Goal: Browse casually: Explore the website without a specific task or goal

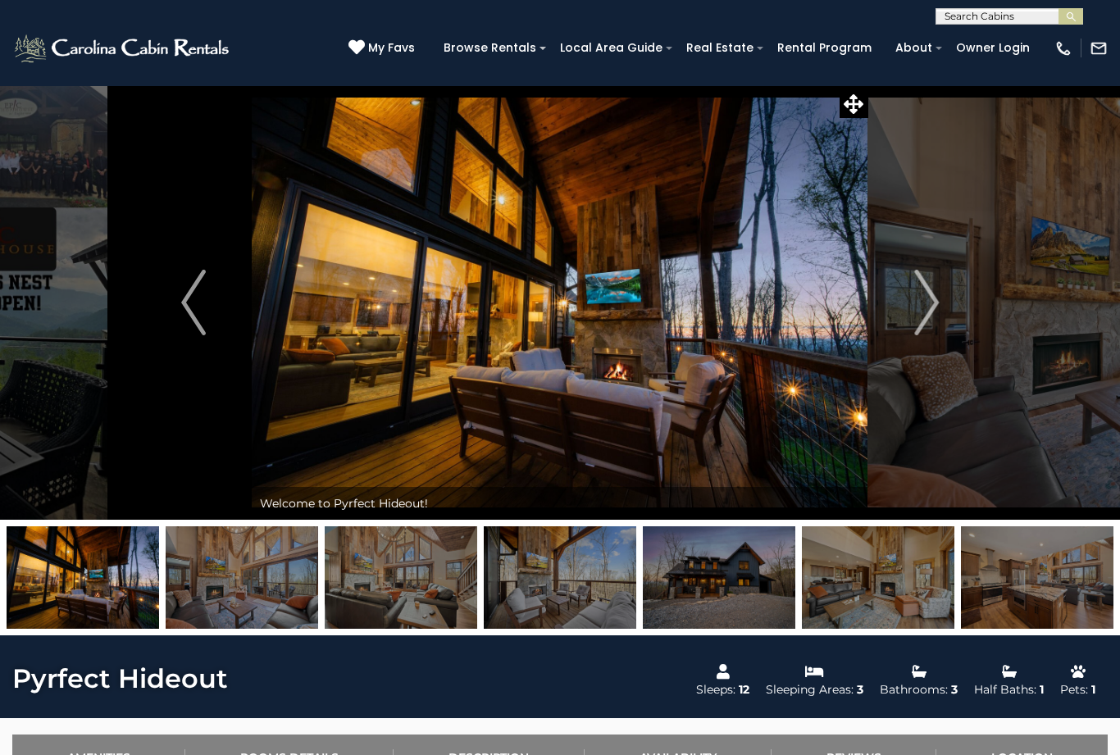
click at [718, 584] on img at bounding box center [719, 578] width 153 height 103
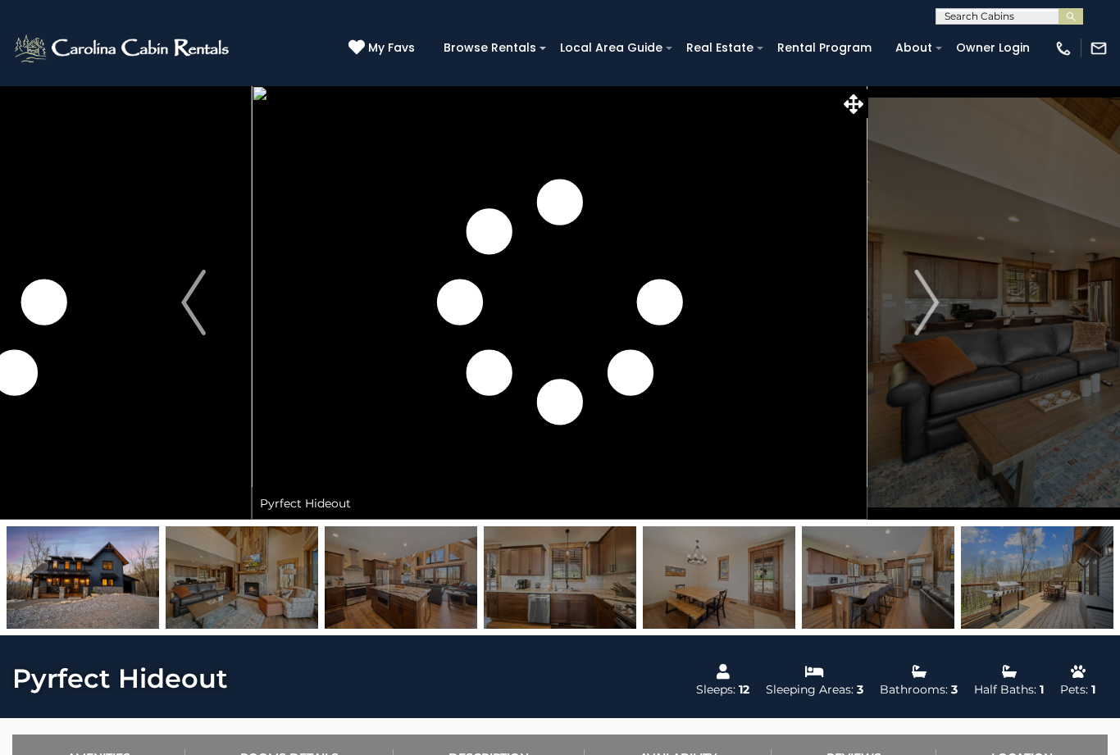
click at [721, 591] on img at bounding box center [719, 578] width 153 height 103
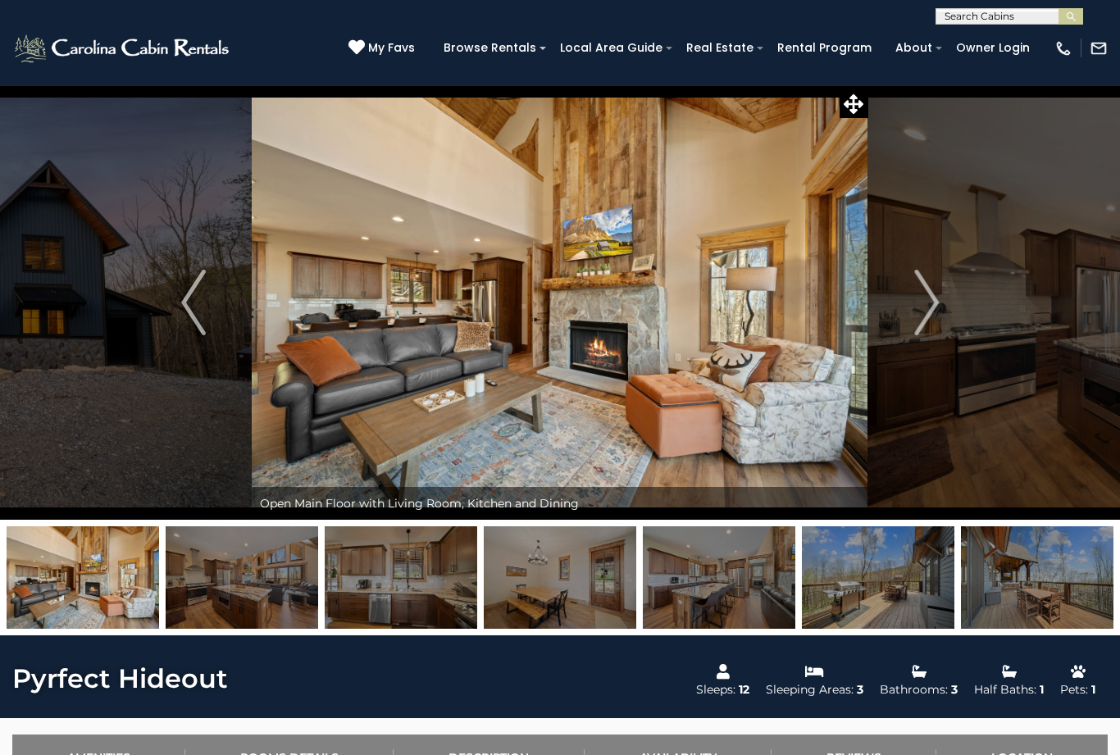
click at [204, 299] on img "Previous" at bounding box center [193, 303] width 25 height 66
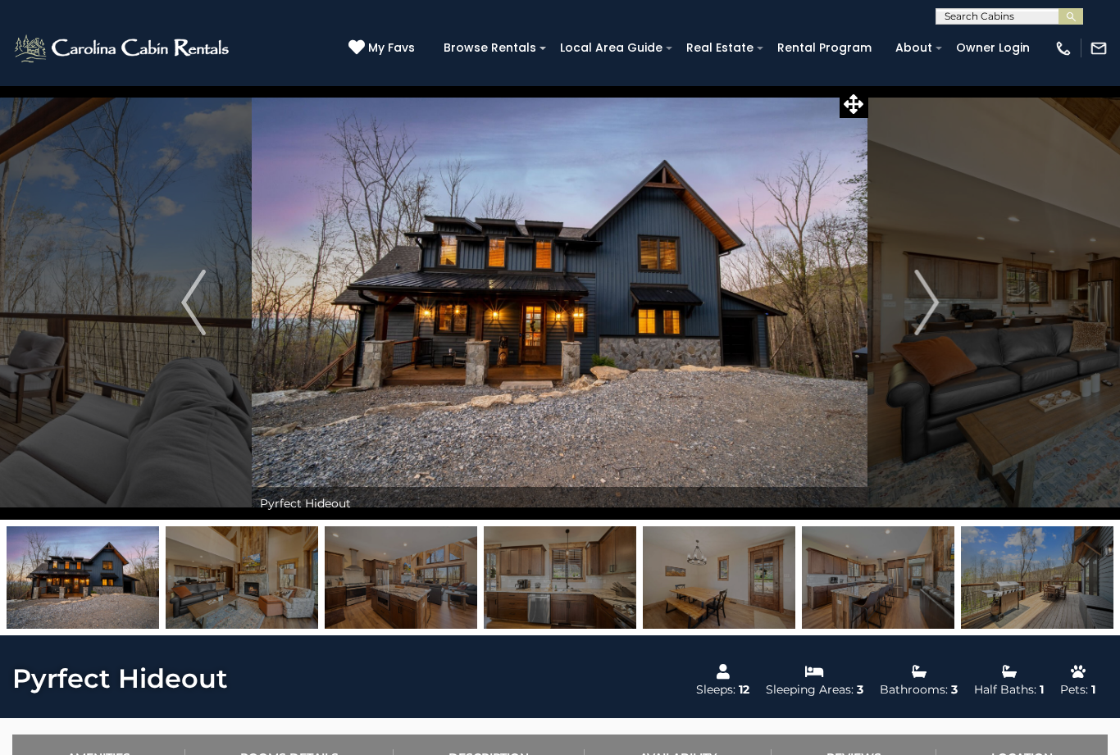
click at [860, 106] on icon at bounding box center [854, 104] width 20 height 20
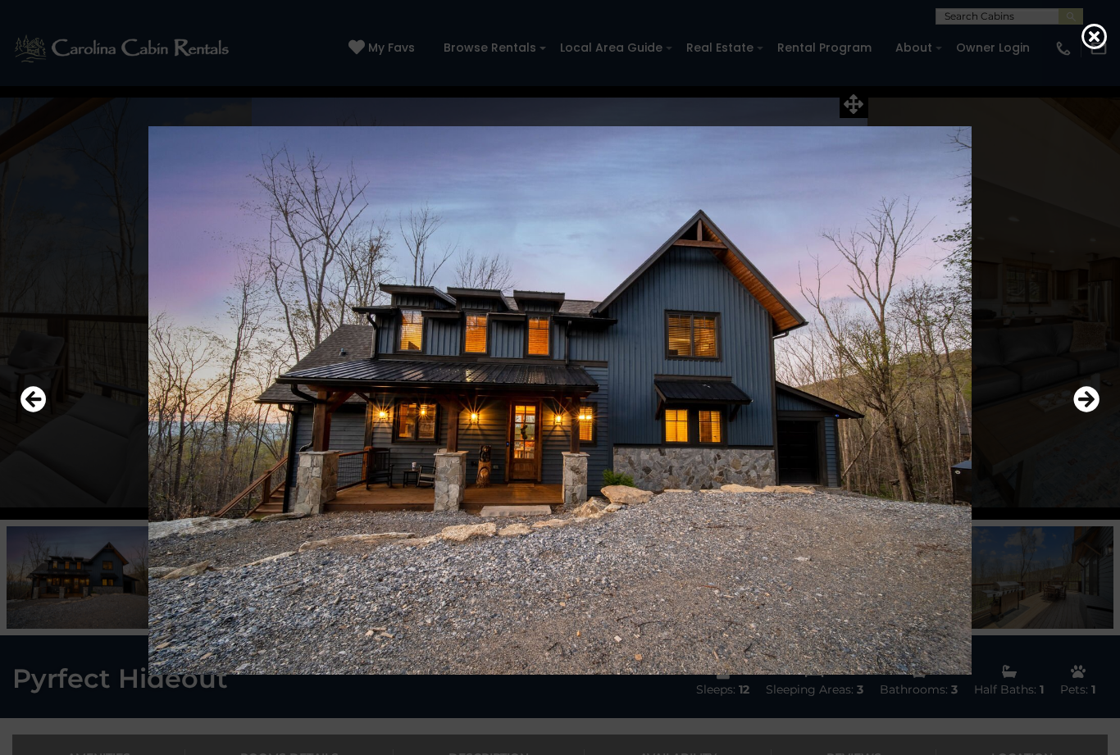
click at [32, 413] on icon "Previous" at bounding box center [34, 399] width 26 height 26
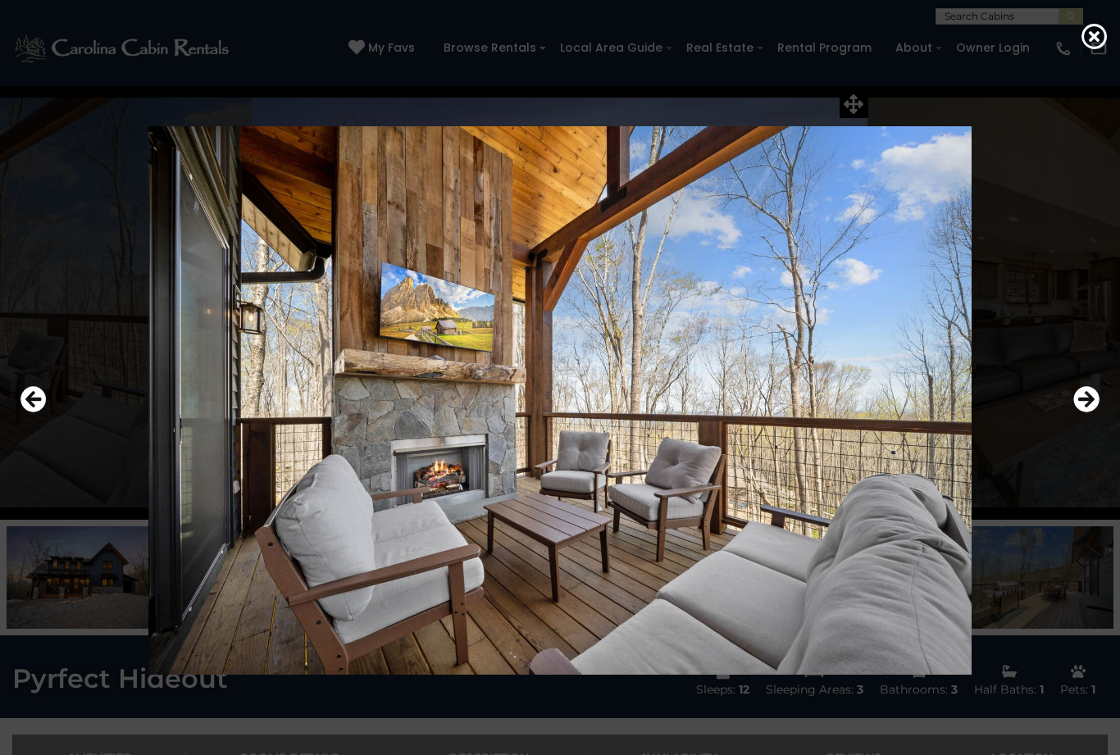
click at [40, 413] on icon "Previous" at bounding box center [34, 399] width 26 height 26
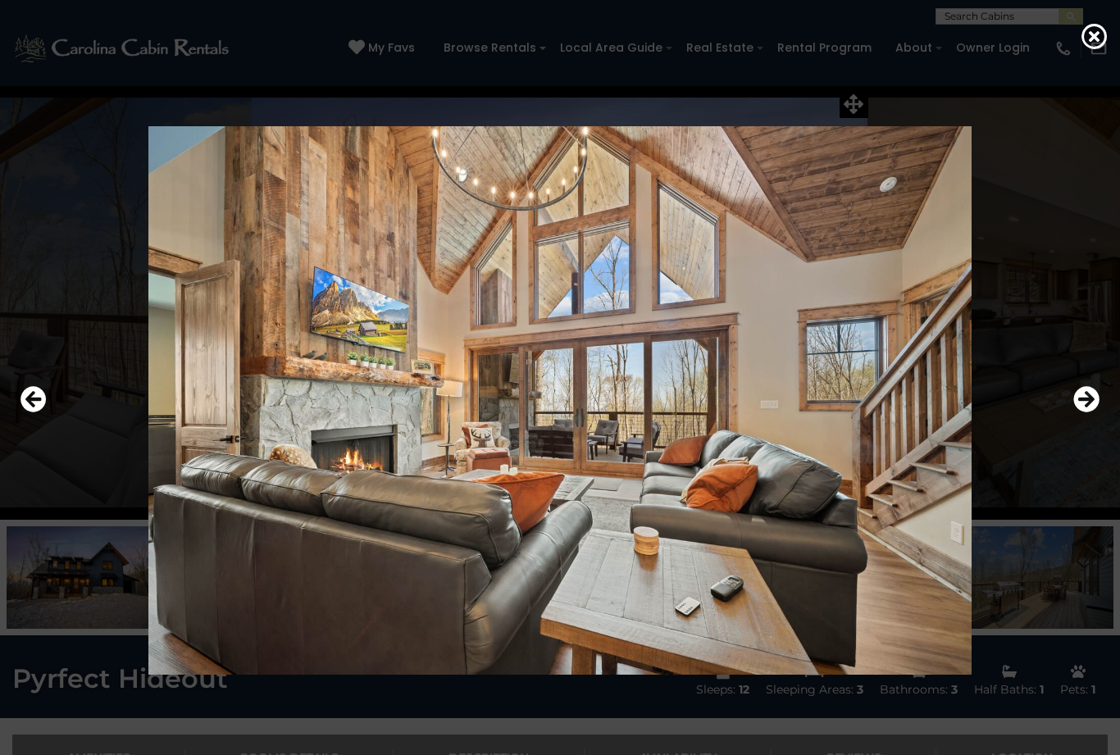
click at [27, 413] on icon "Previous" at bounding box center [34, 399] width 26 height 26
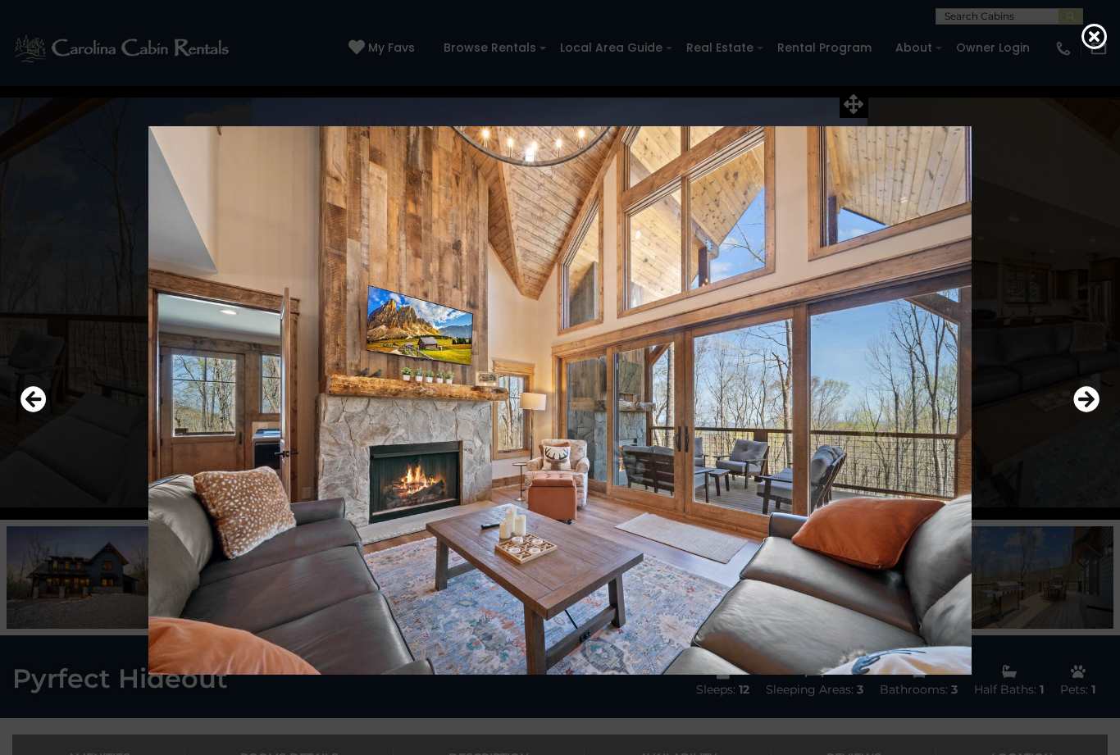
click at [30, 413] on icon "Previous" at bounding box center [34, 399] width 26 height 26
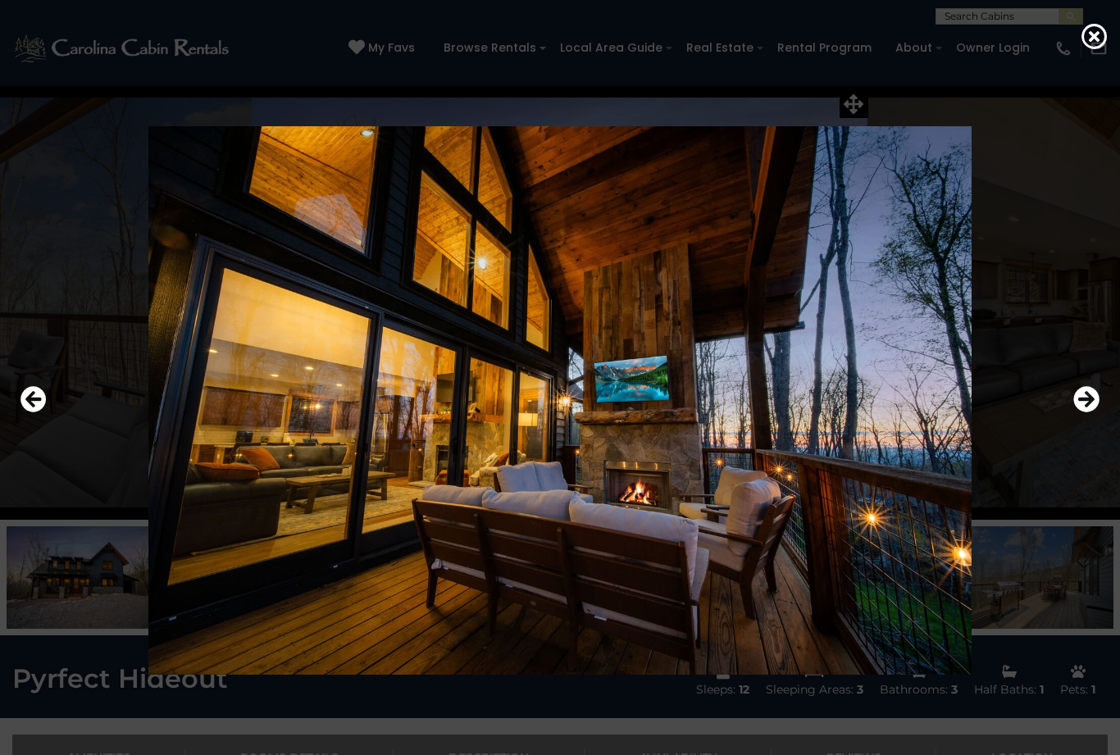
click at [25, 413] on icon "Previous" at bounding box center [34, 399] width 26 height 26
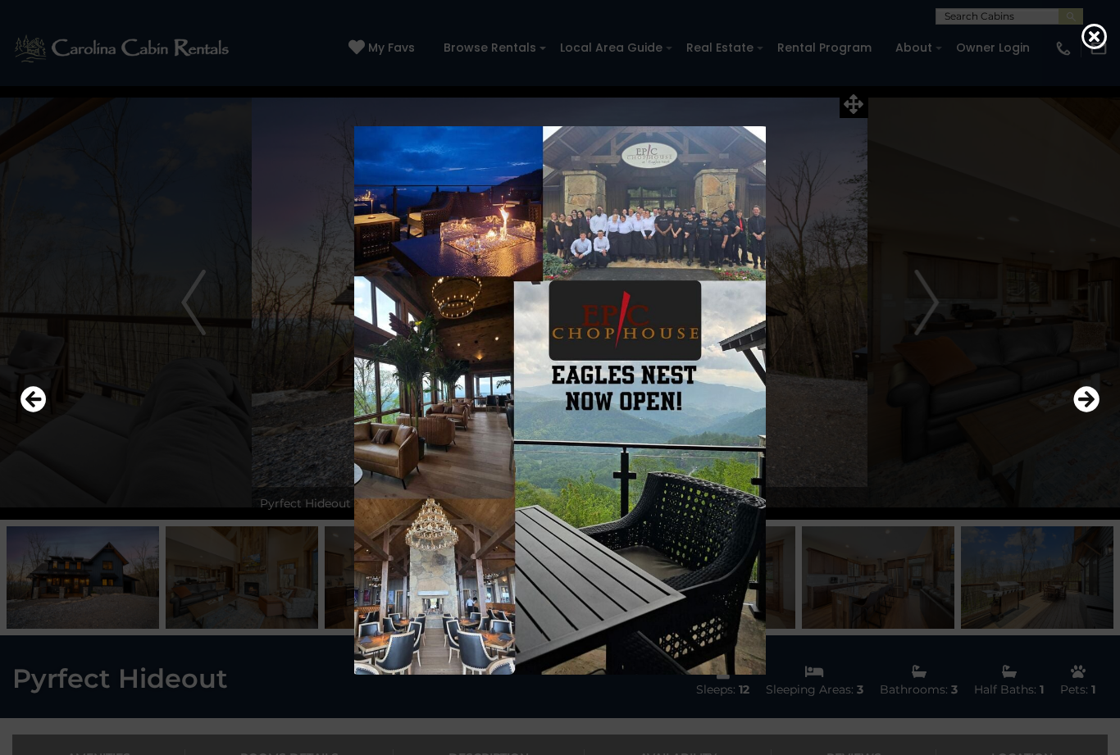
click at [35, 413] on icon "Previous" at bounding box center [34, 399] width 26 height 26
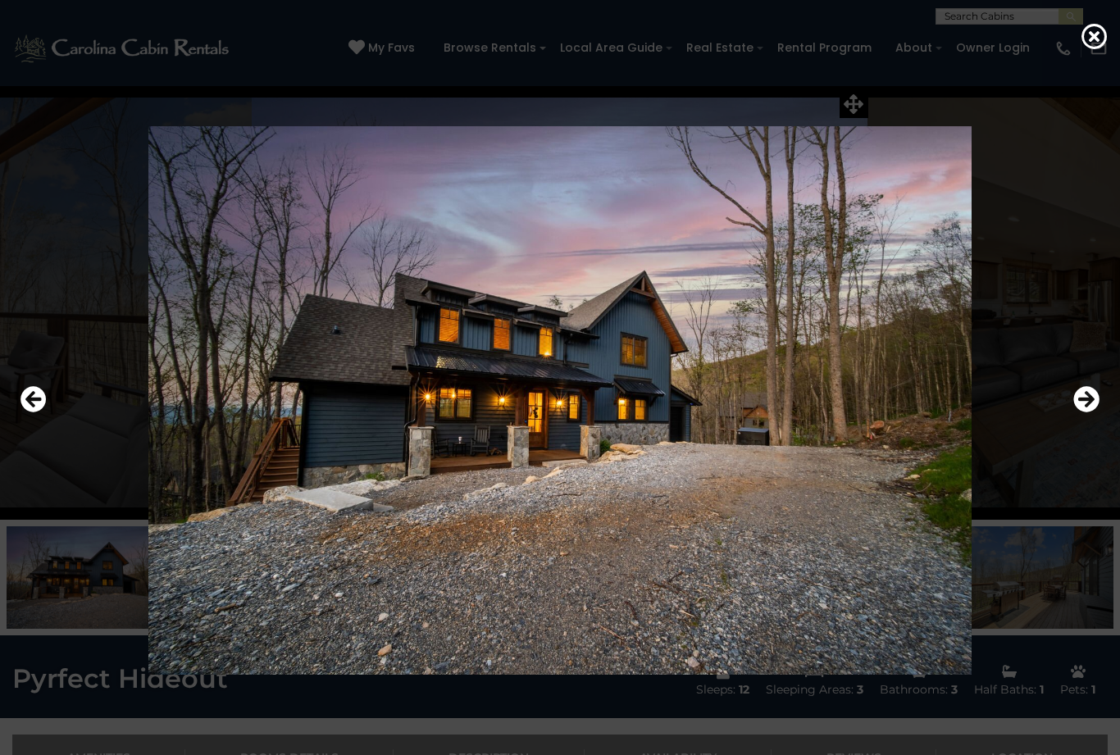
click at [25, 413] on icon "Previous" at bounding box center [34, 399] width 26 height 26
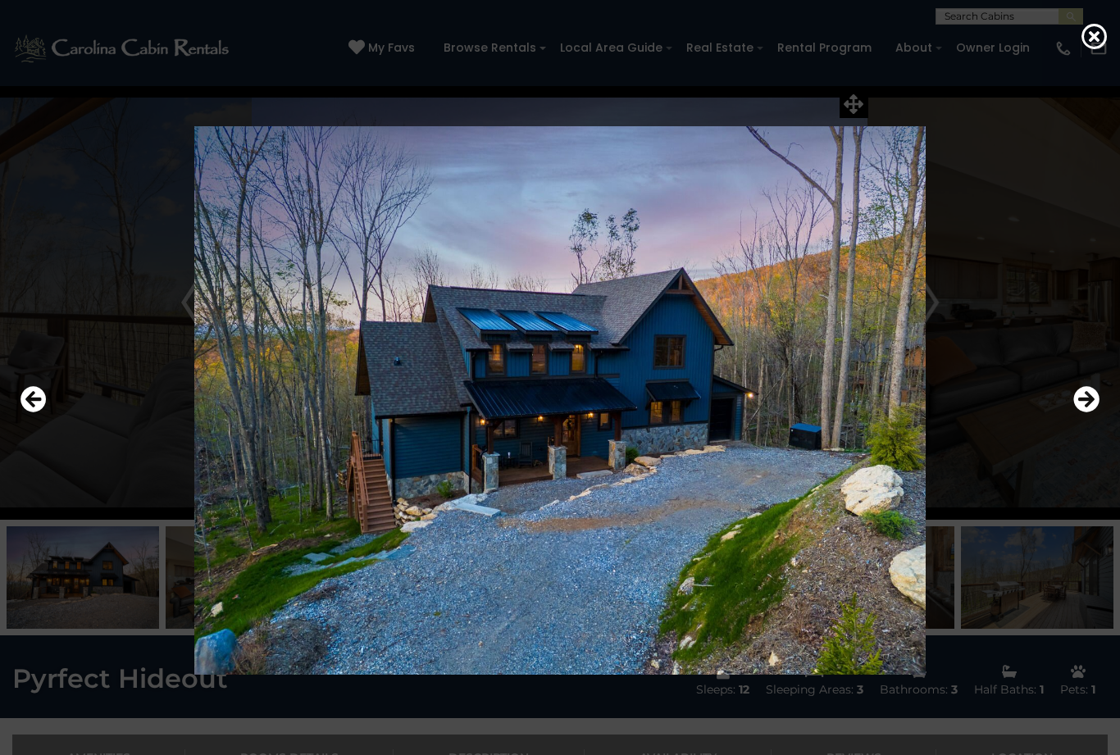
click at [33, 413] on icon "Previous" at bounding box center [34, 399] width 26 height 26
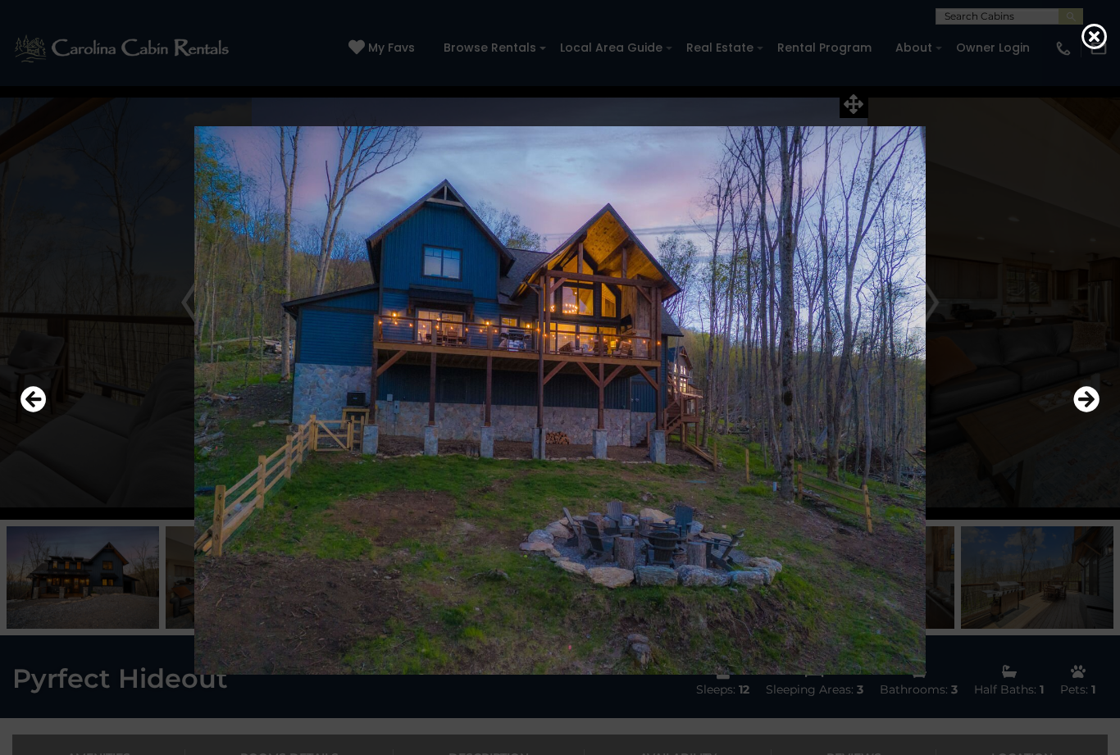
click at [30, 413] on icon "Previous" at bounding box center [34, 399] width 26 height 26
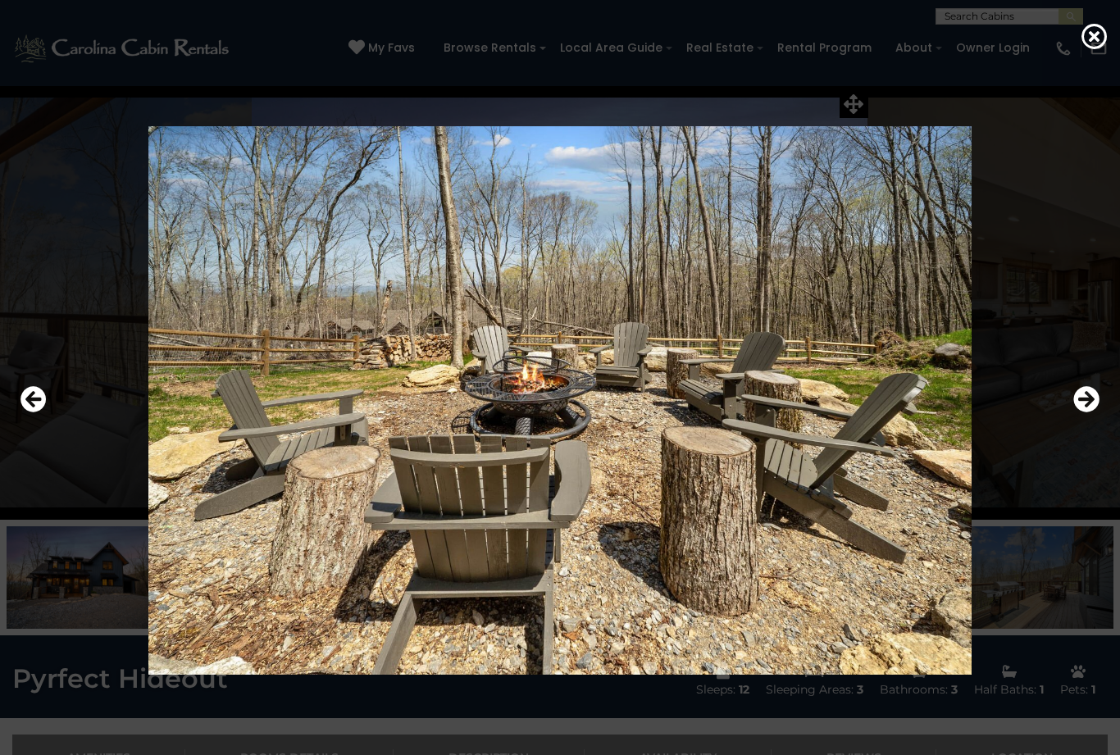
click at [30, 413] on icon "Previous" at bounding box center [34, 399] width 26 height 26
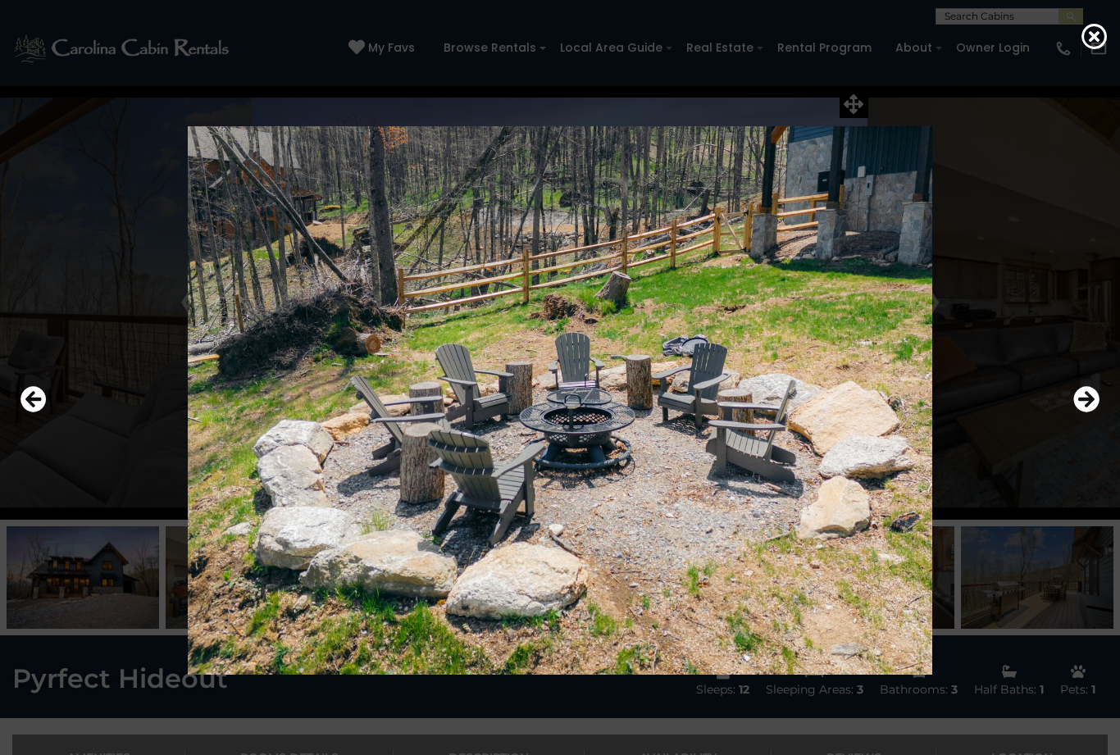
click at [34, 413] on icon "Previous" at bounding box center [34, 399] width 26 height 26
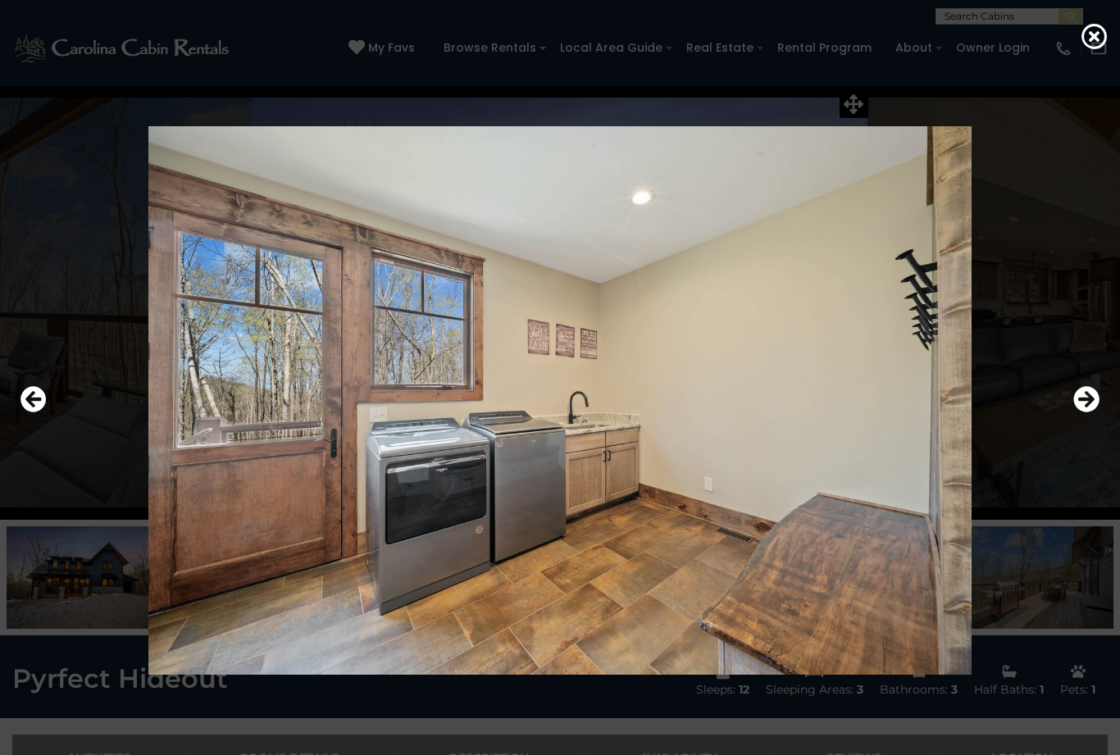
click at [27, 413] on icon "Previous" at bounding box center [34, 399] width 26 height 26
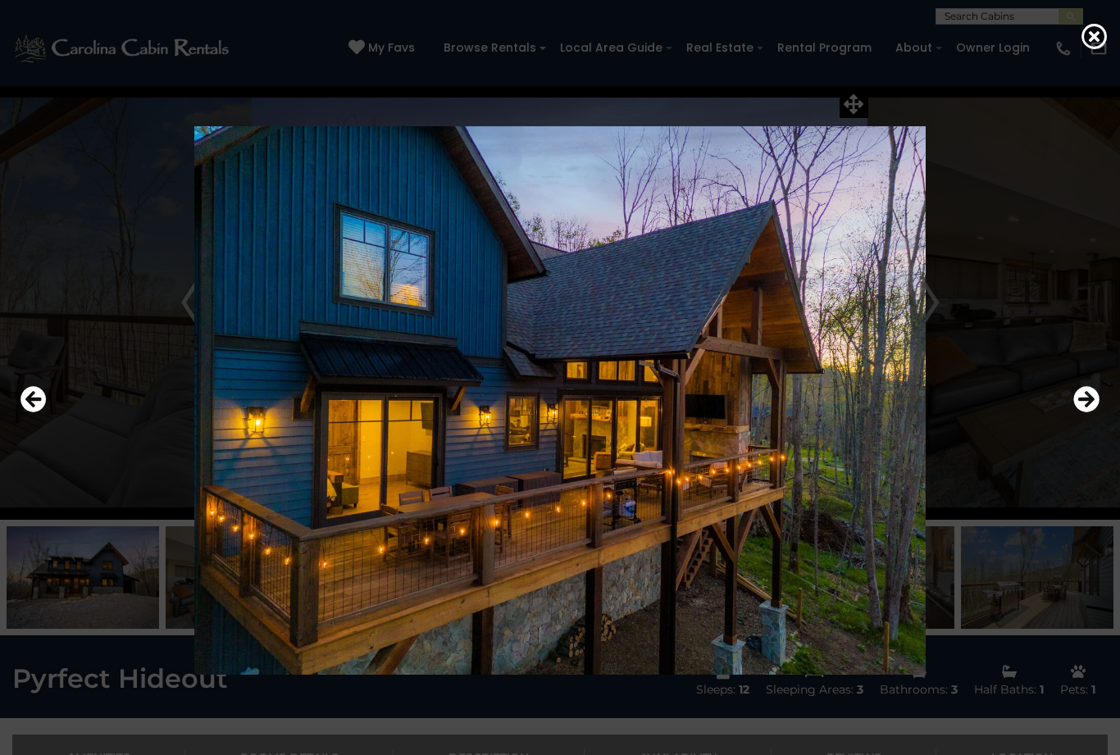
click at [30, 413] on icon "Previous" at bounding box center [34, 399] width 26 height 26
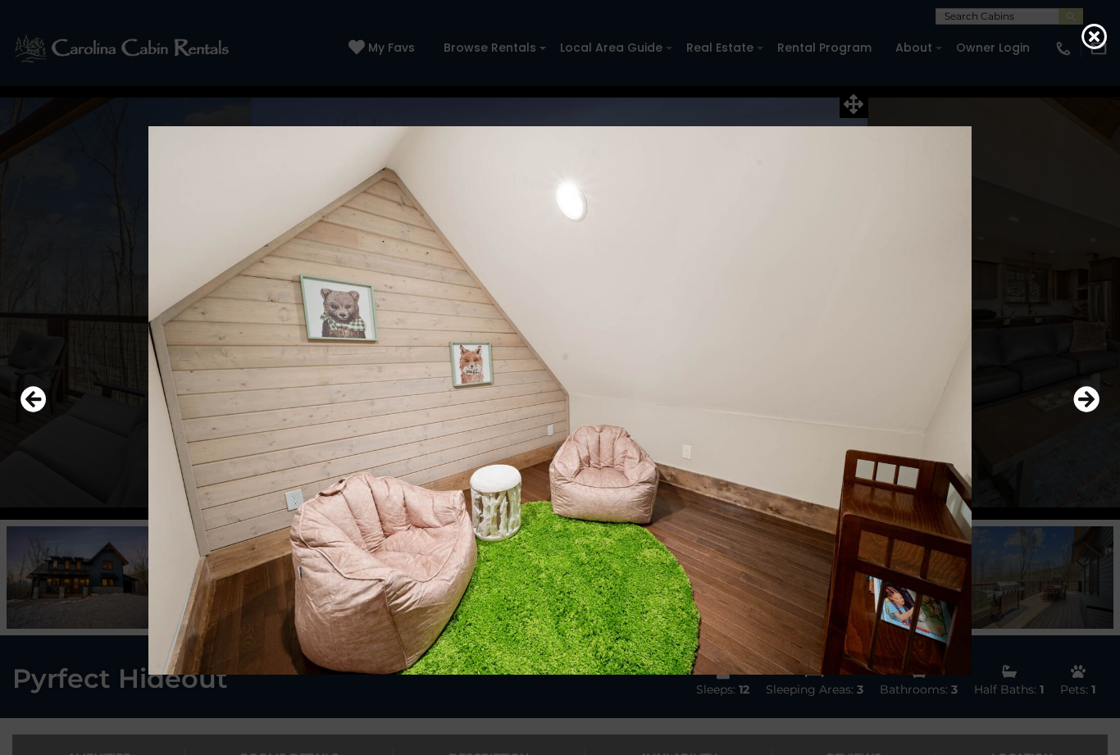
click at [32, 413] on icon "Previous" at bounding box center [34, 399] width 26 height 26
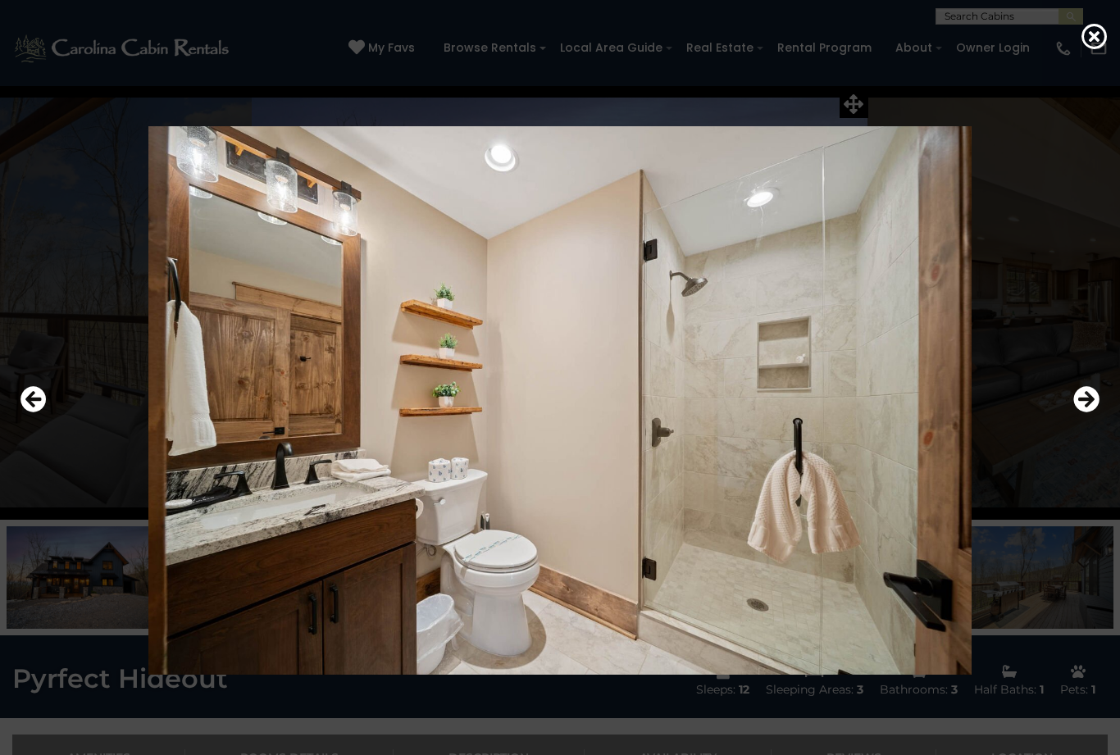
click at [27, 413] on icon "Previous" at bounding box center [34, 399] width 26 height 26
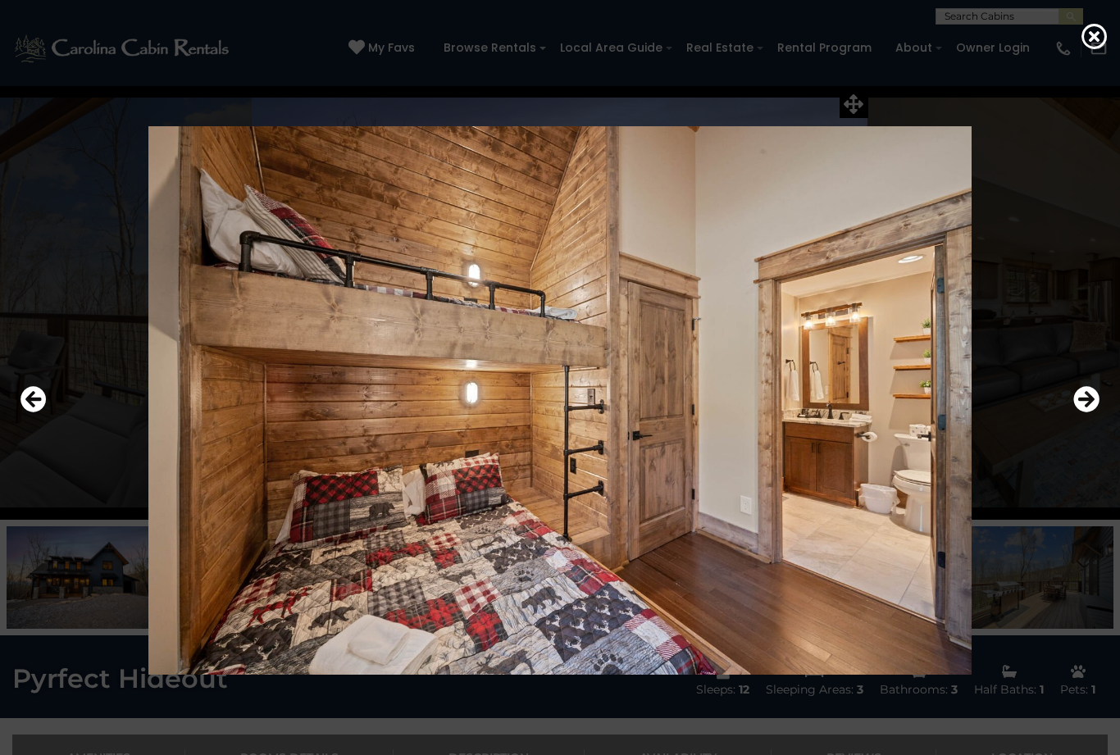
click at [33, 413] on icon "Previous" at bounding box center [34, 399] width 26 height 26
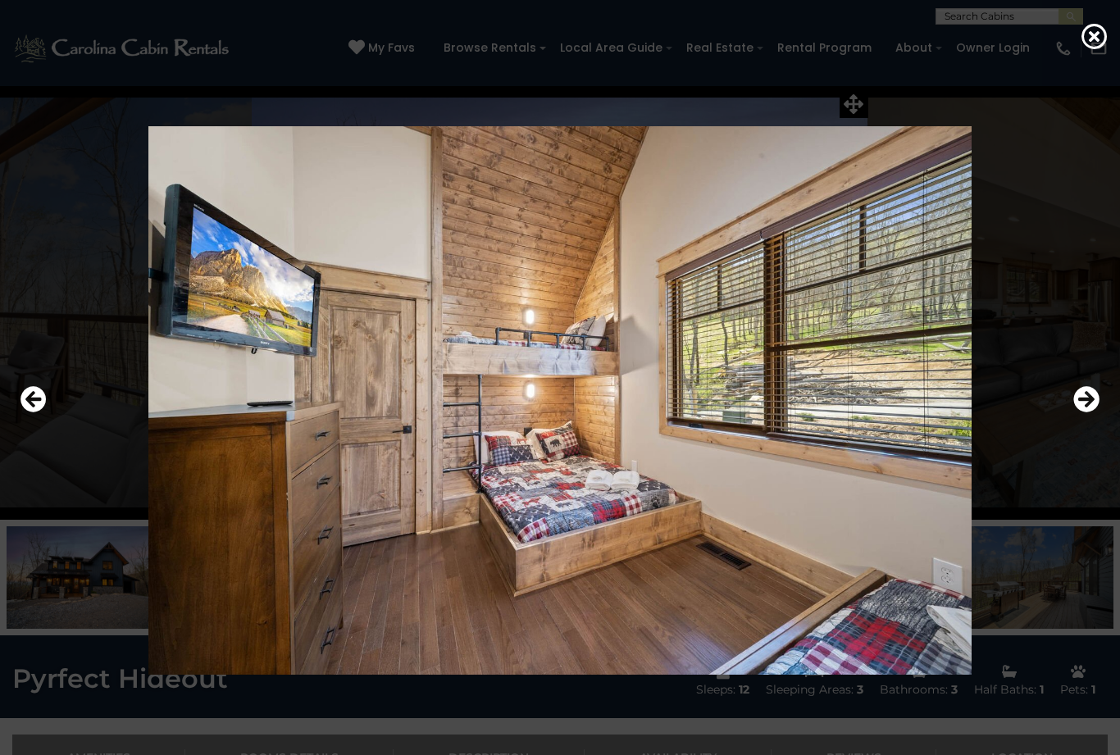
click at [30, 419] on button "Previous" at bounding box center [34, 400] width 26 height 38
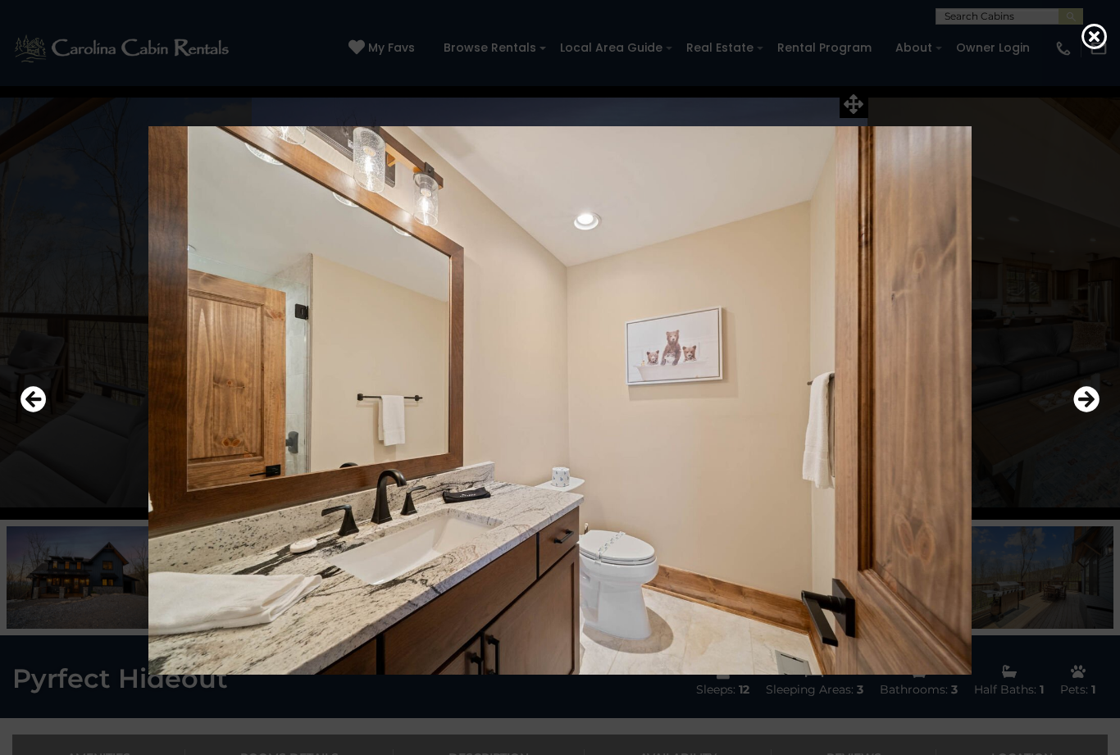
click at [30, 413] on icon "Previous" at bounding box center [34, 399] width 26 height 26
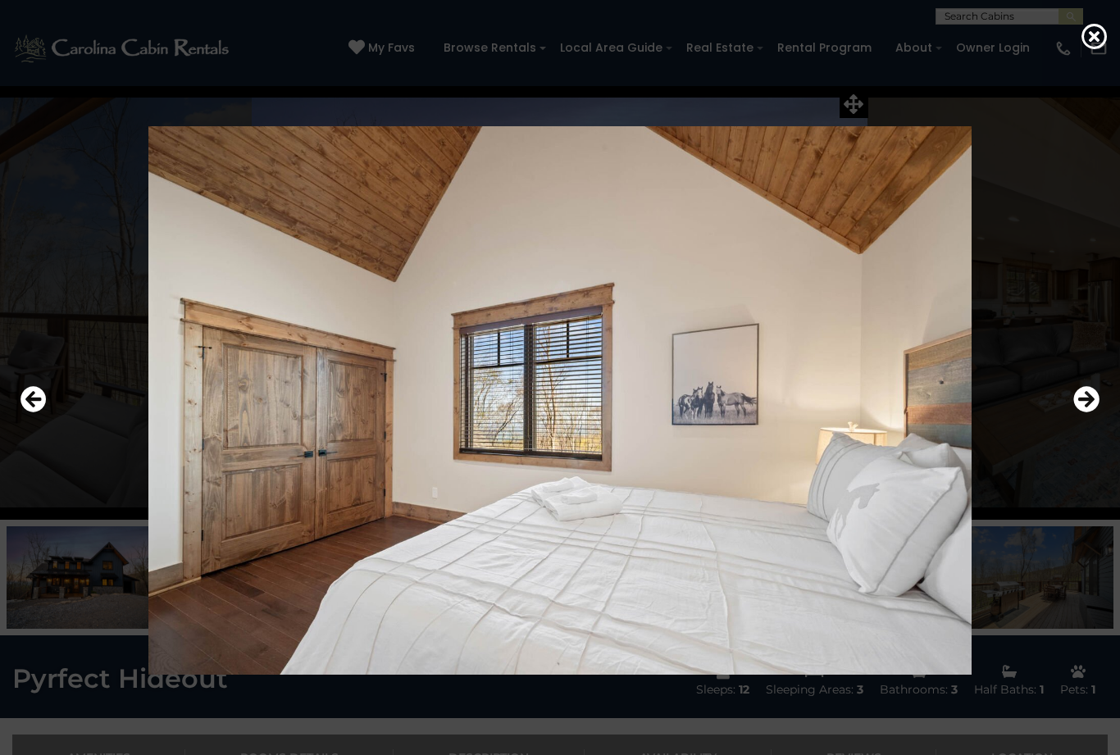
click at [31, 413] on icon "Previous" at bounding box center [34, 399] width 26 height 26
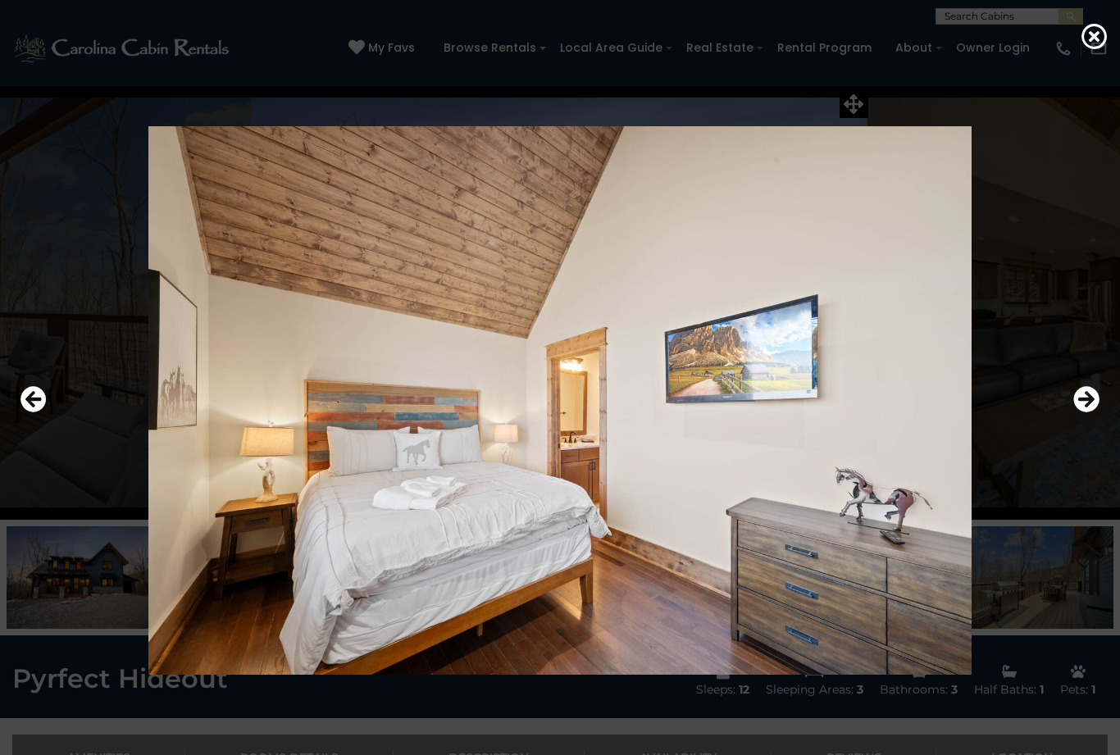
click at [34, 413] on icon "Previous" at bounding box center [34, 399] width 26 height 26
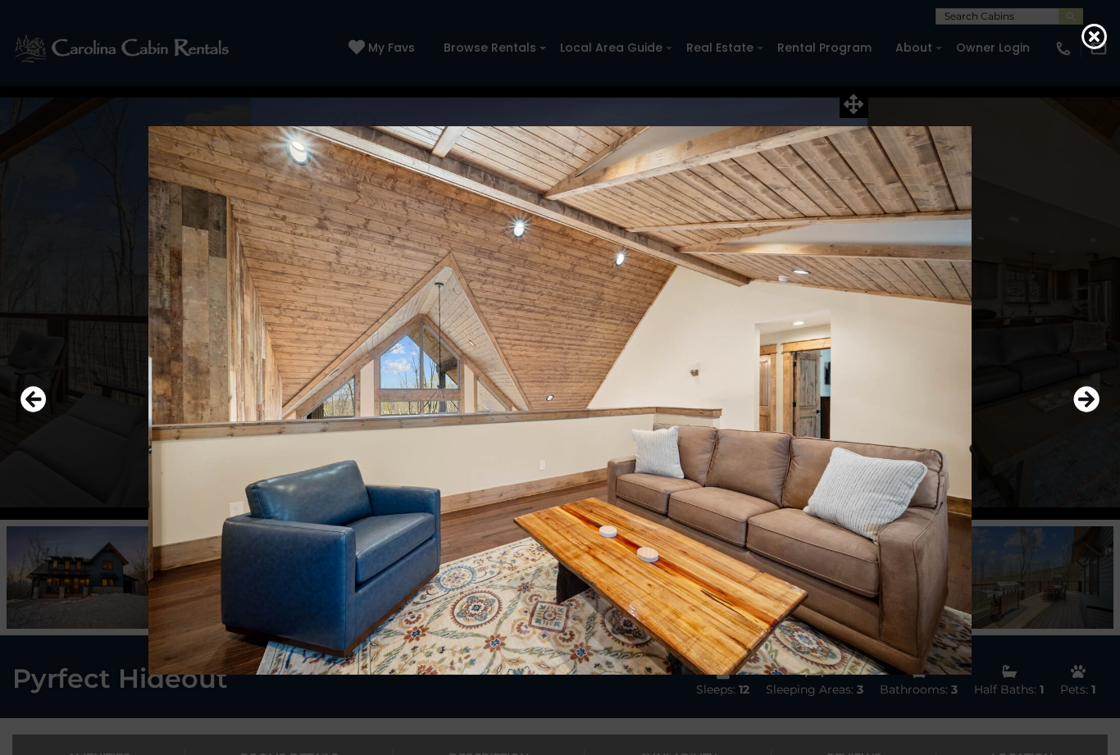
click at [37, 413] on icon "Previous" at bounding box center [34, 399] width 26 height 26
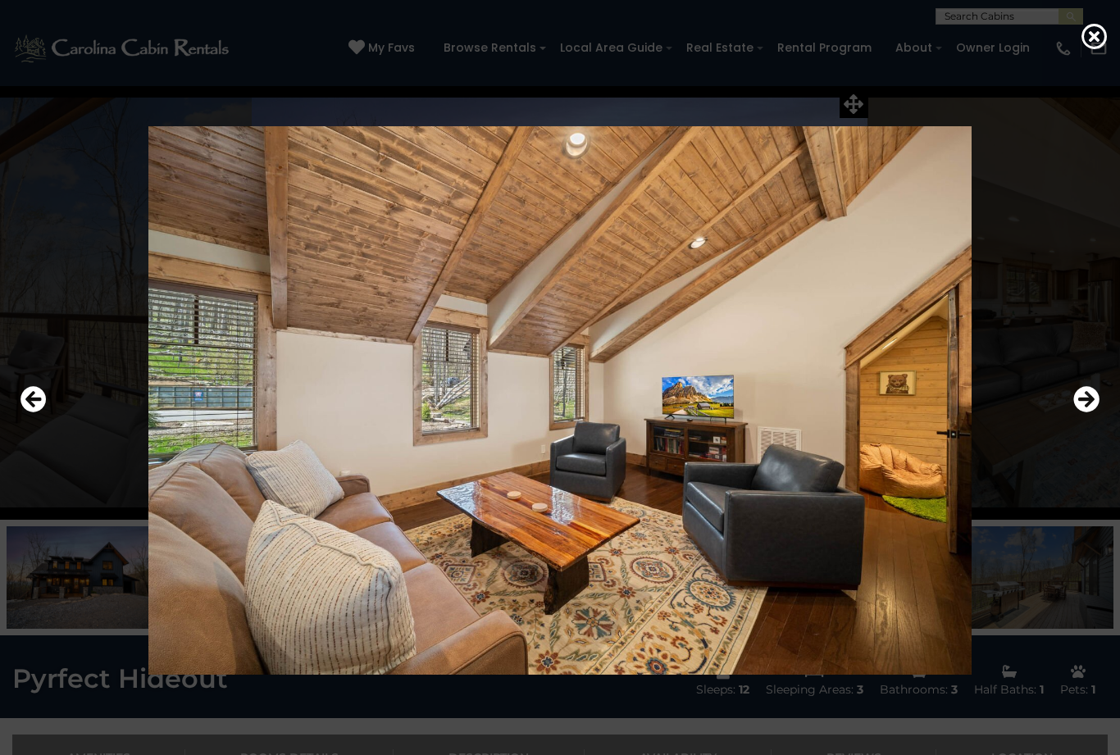
click at [34, 413] on icon "Previous" at bounding box center [34, 399] width 26 height 26
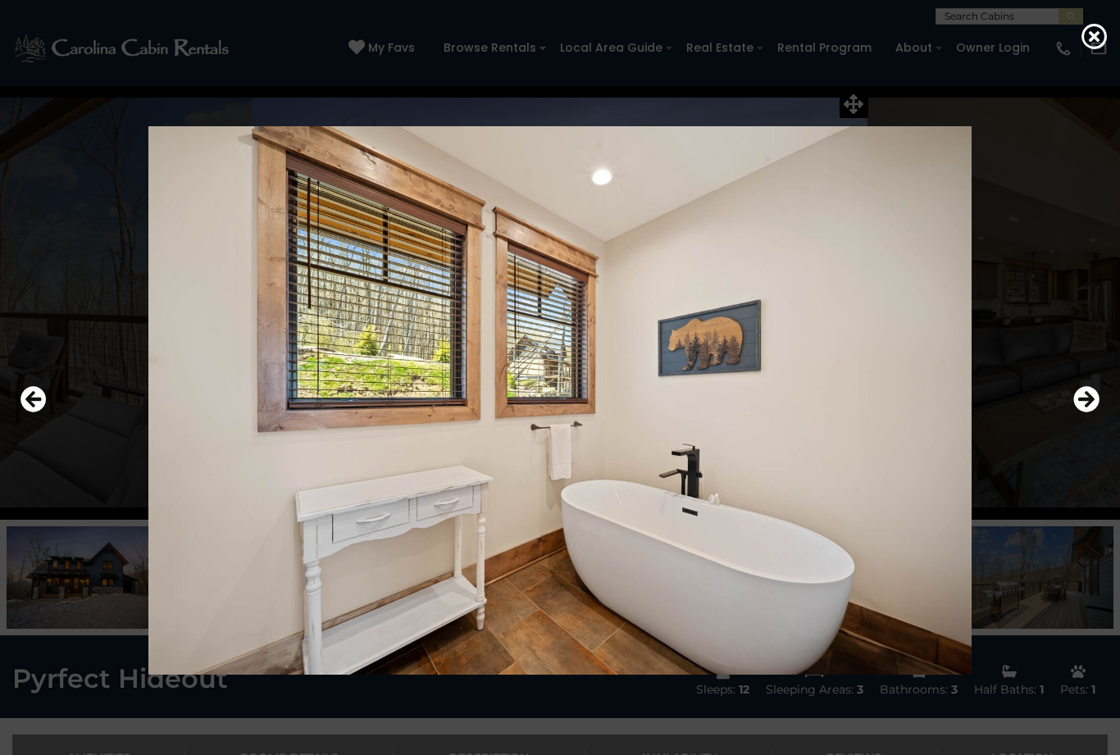
click at [27, 419] on button "Previous" at bounding box center [34, 400] width 26 height 38
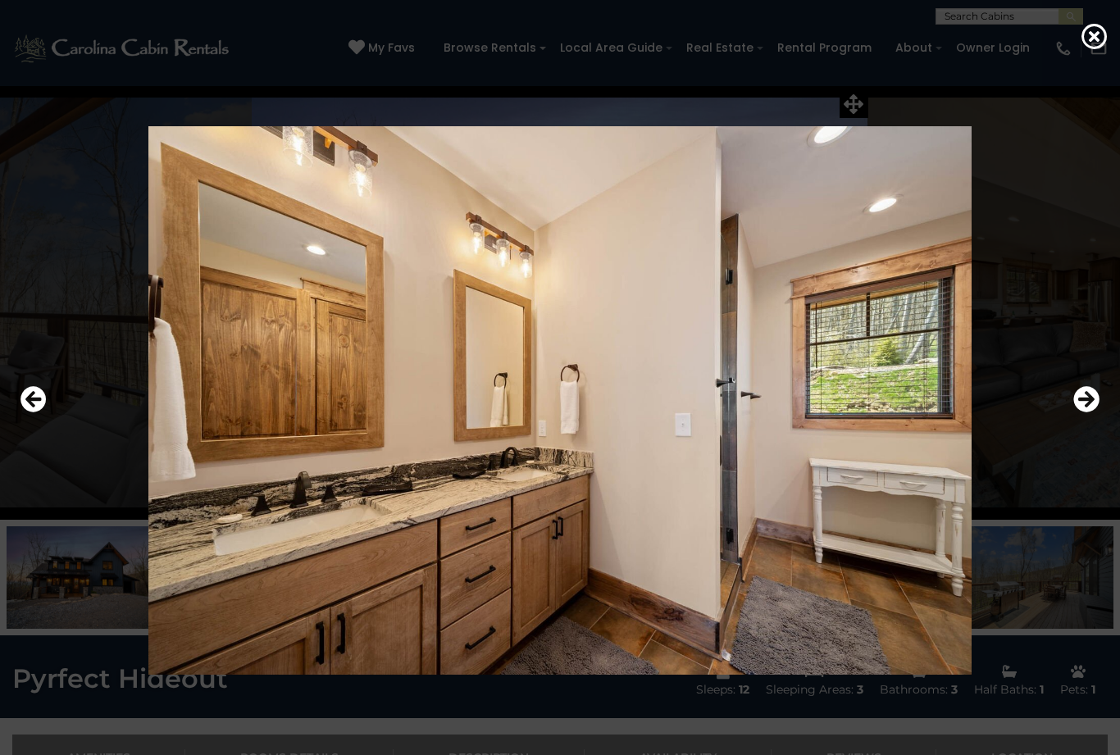
click at [29, 413] on icon "Previous" at bounding box center [34, 399] width 26 height 26
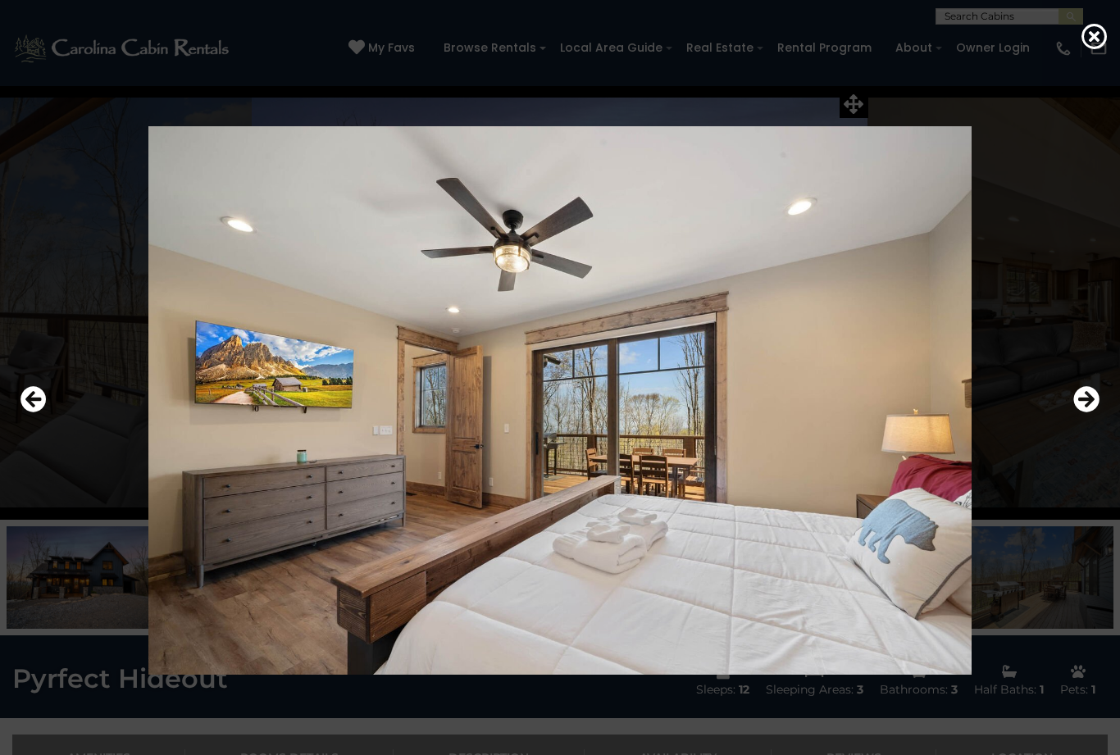
click at [32, 413] on icon "Previous" at bounding box center [34, 399] width 26 height 26
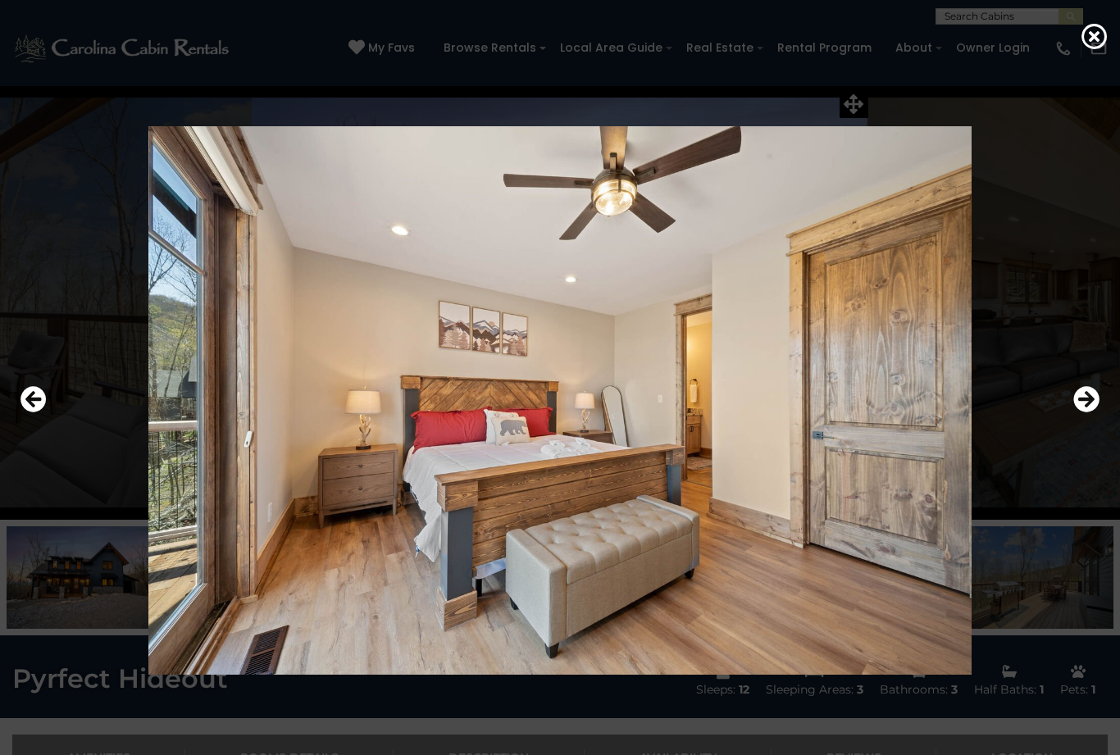
click at [33, 413] on icon "Previous" at bounding box center [34, 399] width 26 height 26
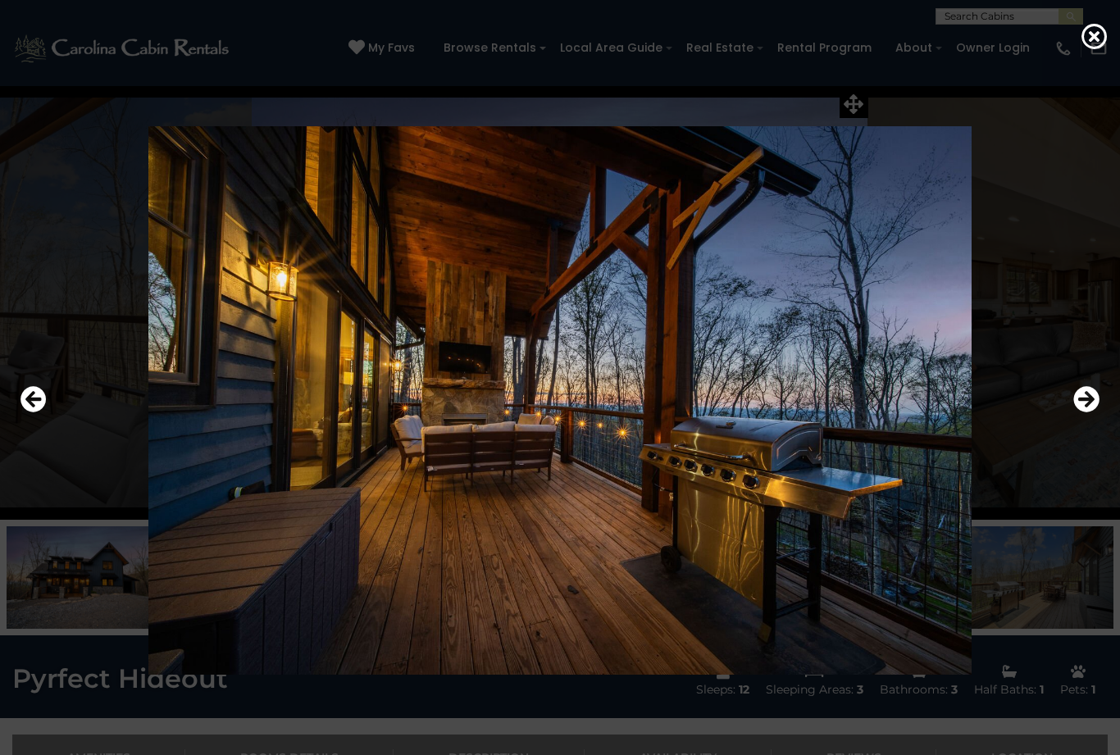
click at [1095, 40] on icon at bounding box center [1095, 36] width 26 height 26
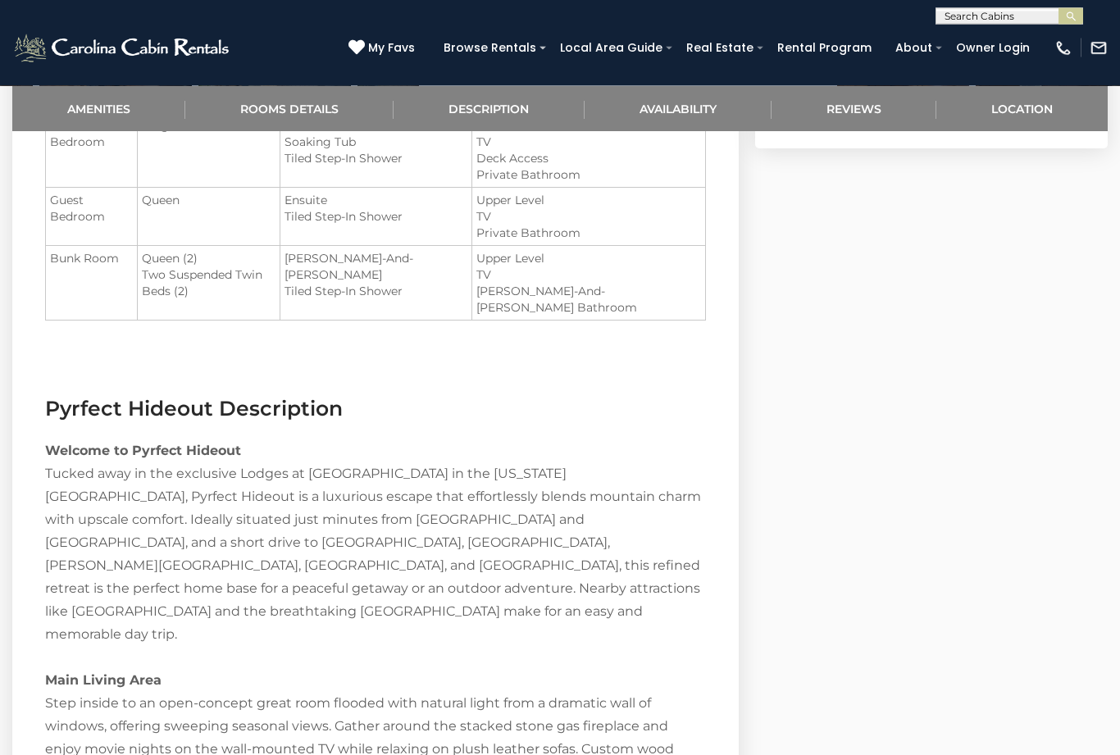
scroll to position [1408, 0]
